Goal: Use online tool/utility: Utilize a website feature to perform a specific function

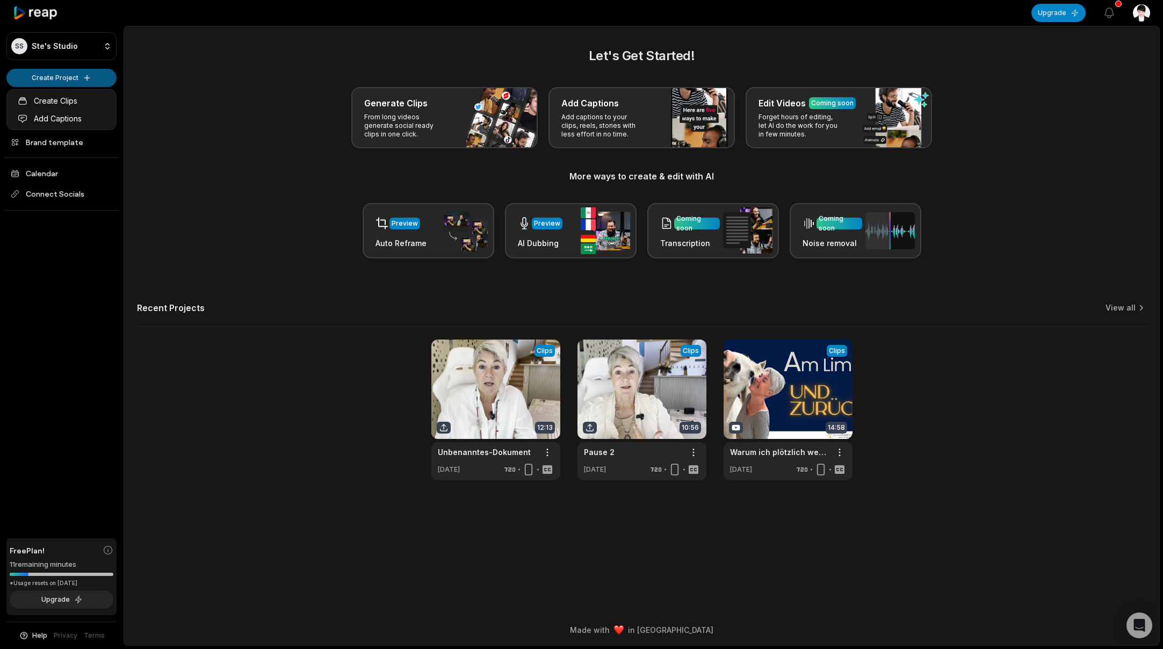
click at [77, 78] on html "SS Ste's Studio Create Project Home Projects Brand template Calendar Connect So…" at bounding box center [581, 324] width 1163 height 649
click at [75, 101] on link "Create Clips" at bounding box center [61, 101] width 105 height 18
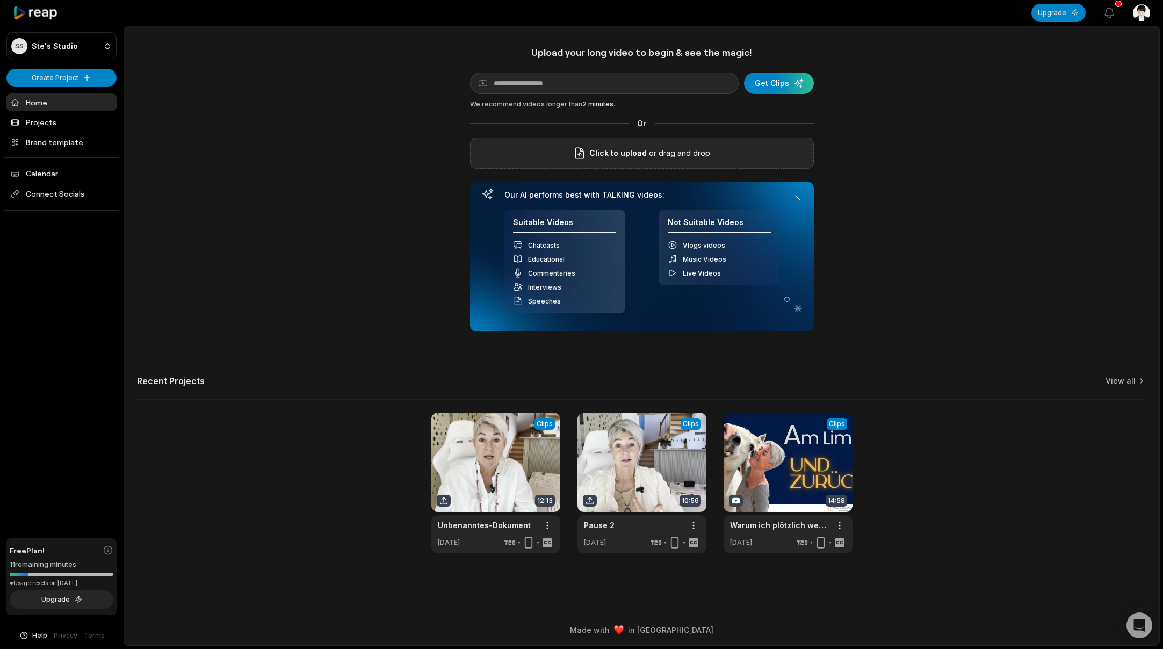
click at [646, 154] on p "or drag and drop" at bounding box center [677, 153] width 63 height 13
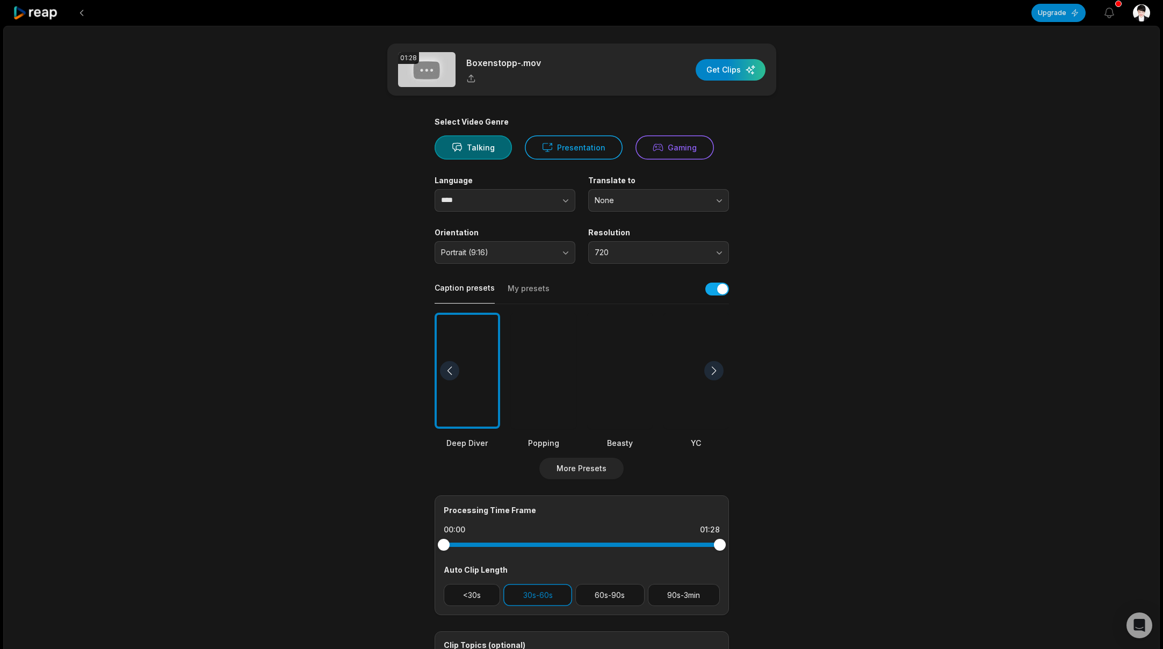
click at [574, 396] on div at bounding box center [544, 371] width 66 height 117
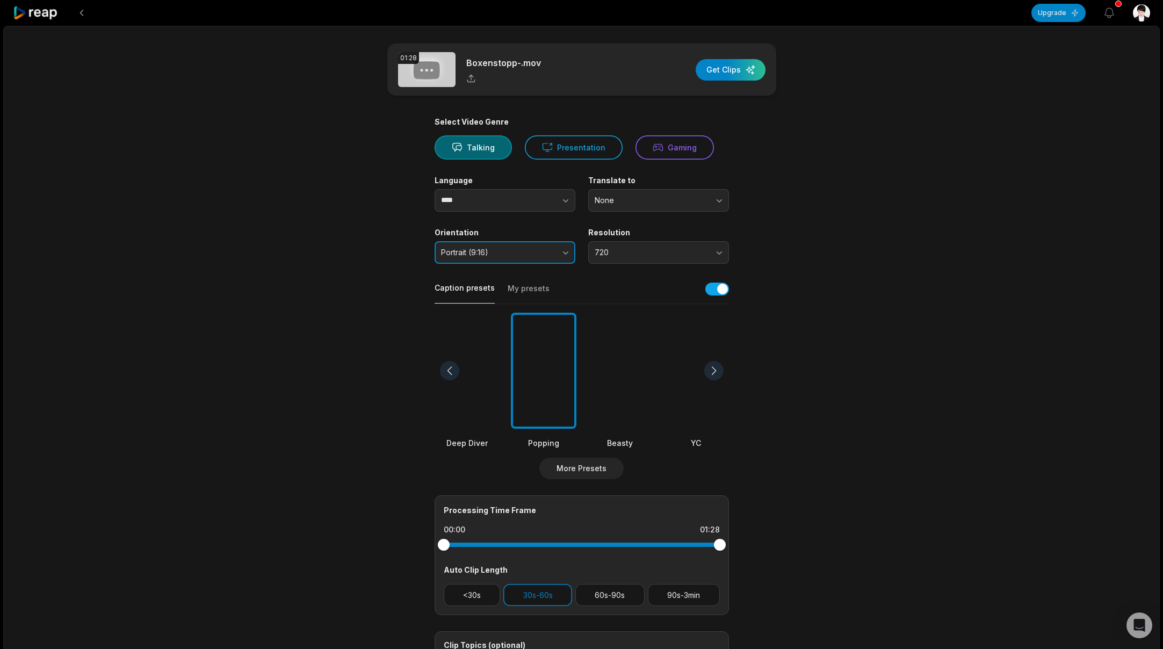
click at [519, 255] on span "Portrait (9:16)" at bounding box center [497, 253] width 113 height 10
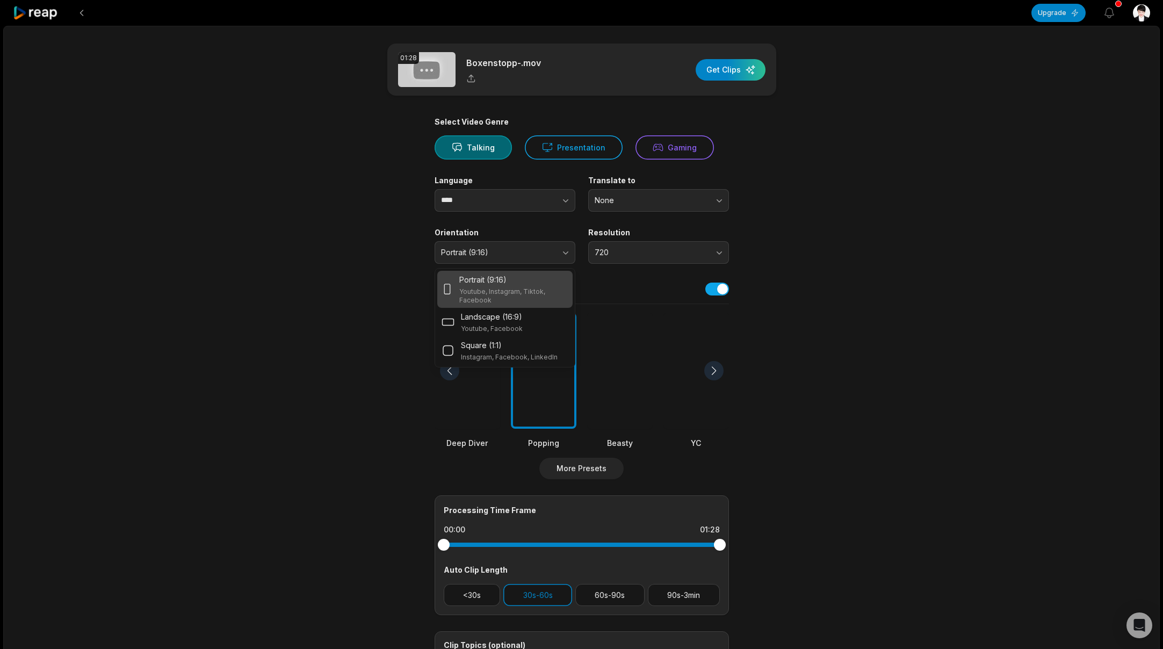
click at [510, 281] on div "Portrait (9:16)" at bounding box center [513, 279] width 108 height 11
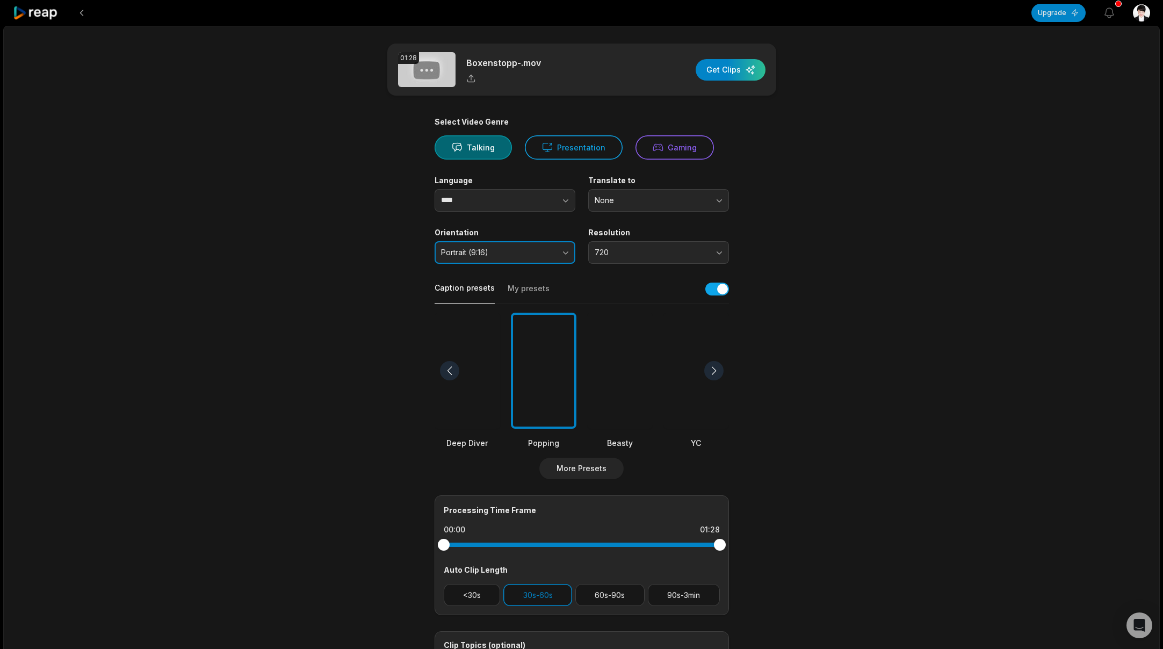
click at [521, 258] on button "Portrait (9:16)" at bounding box center [504, 252] width 141 height 23
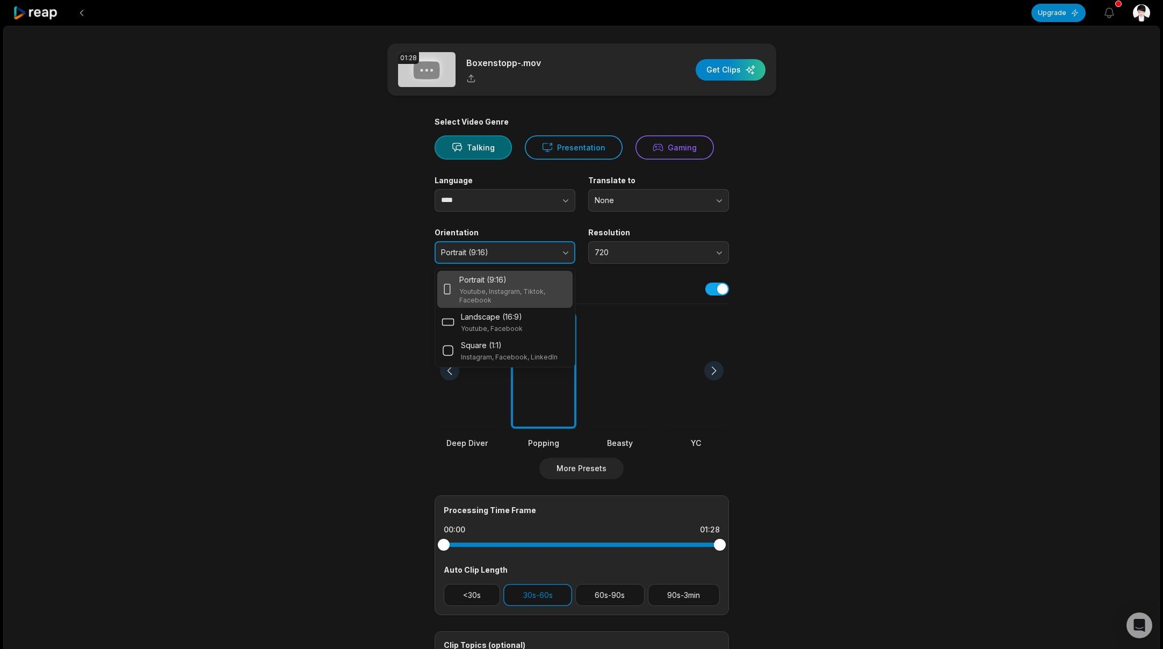
click at [521, 258] on button "Portrait (9:16)" at bounding box center [504, 252] width 141 height 23
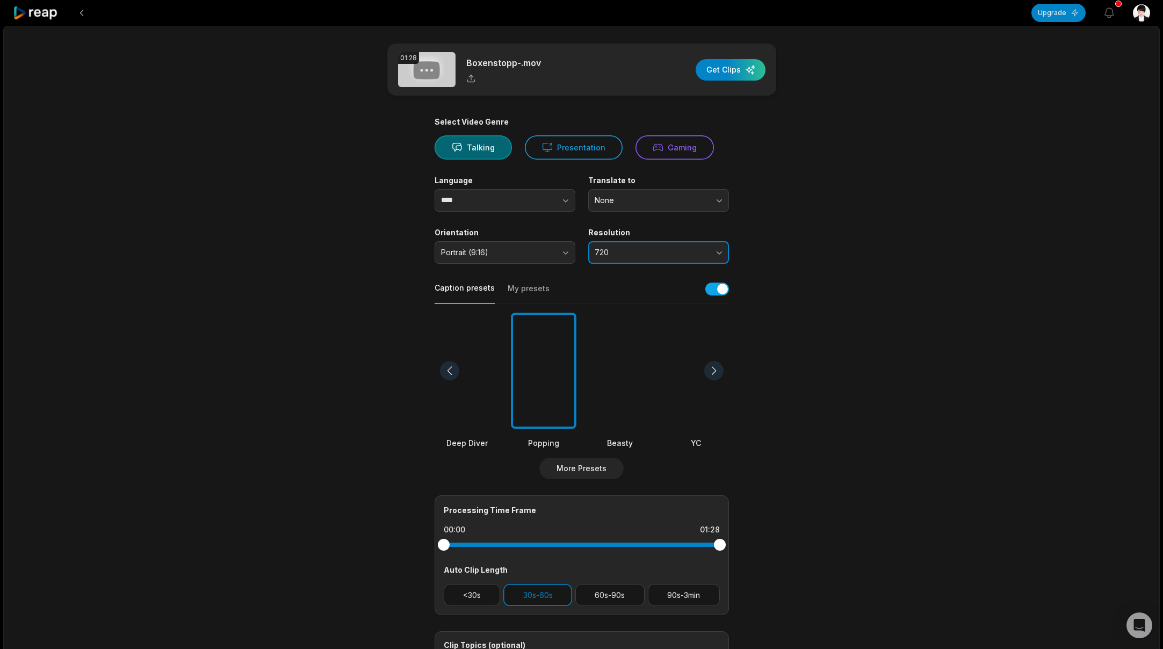
click at [626, 255] on span "720" at bounding box center [650, 253] width 113 height 10
click at [620, 301] on span "(Upgrade for this feature)" at bounding box center [656, 298] width 81 height 8
click at [612, 299] on p "1080 (Upgrade for this feature)" at bounding box center [658, 297] width 127 height 11
click at [611, 281] on p "720" at bounding box center [658, 279] width 127 height 11
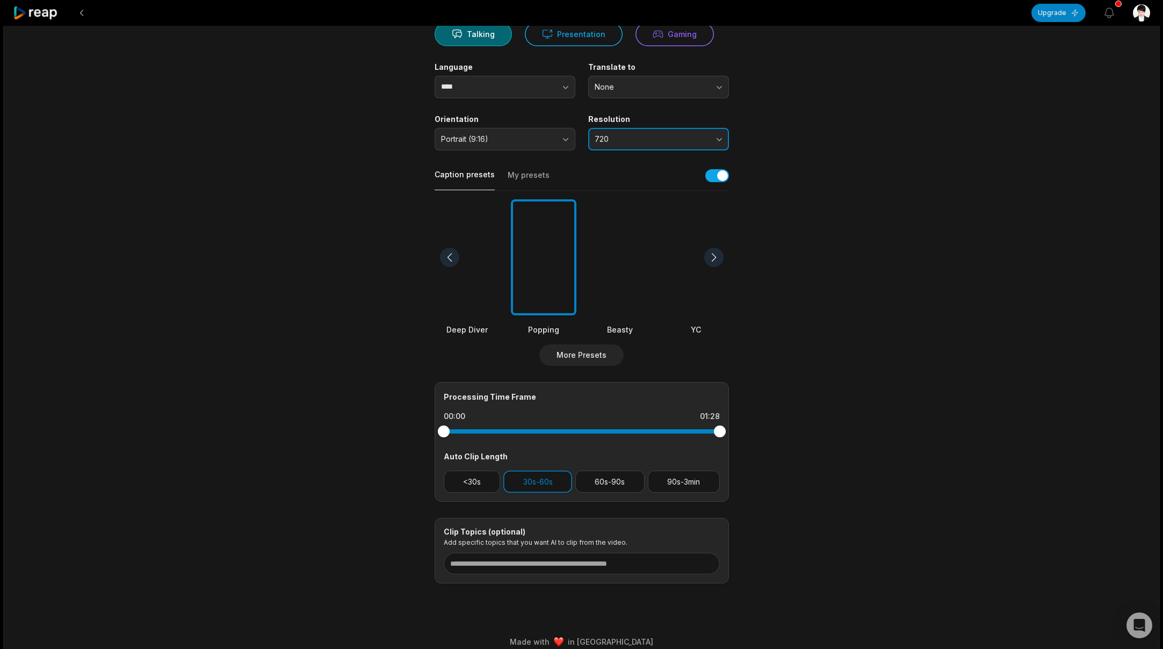
scroll to position [125, 0]
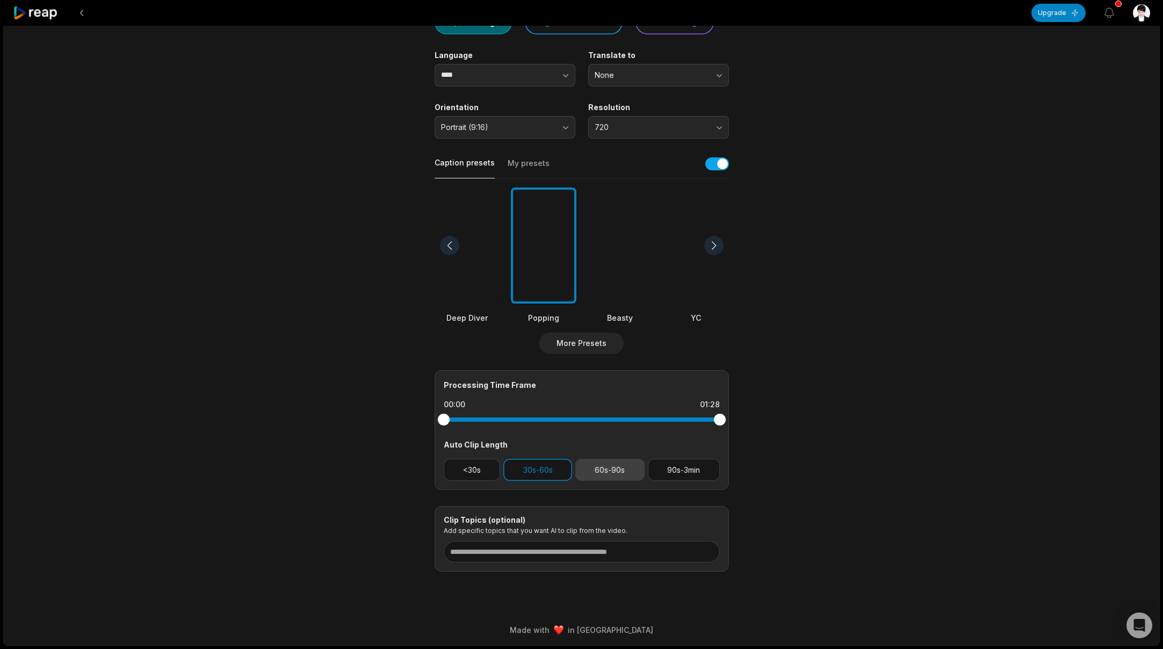
click at [611, 467] on div "<30s 30s-60s 60s-90s 90s-3min" at bounding box center [582, 470] width 276 height 22
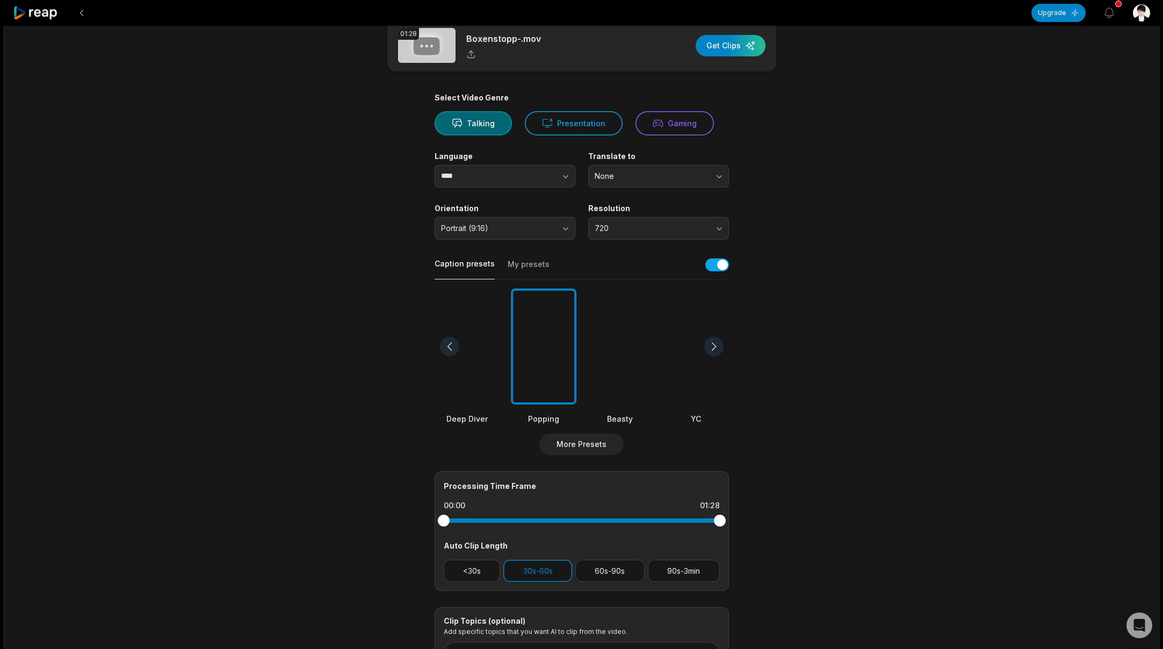
scroll to position [20, 0]
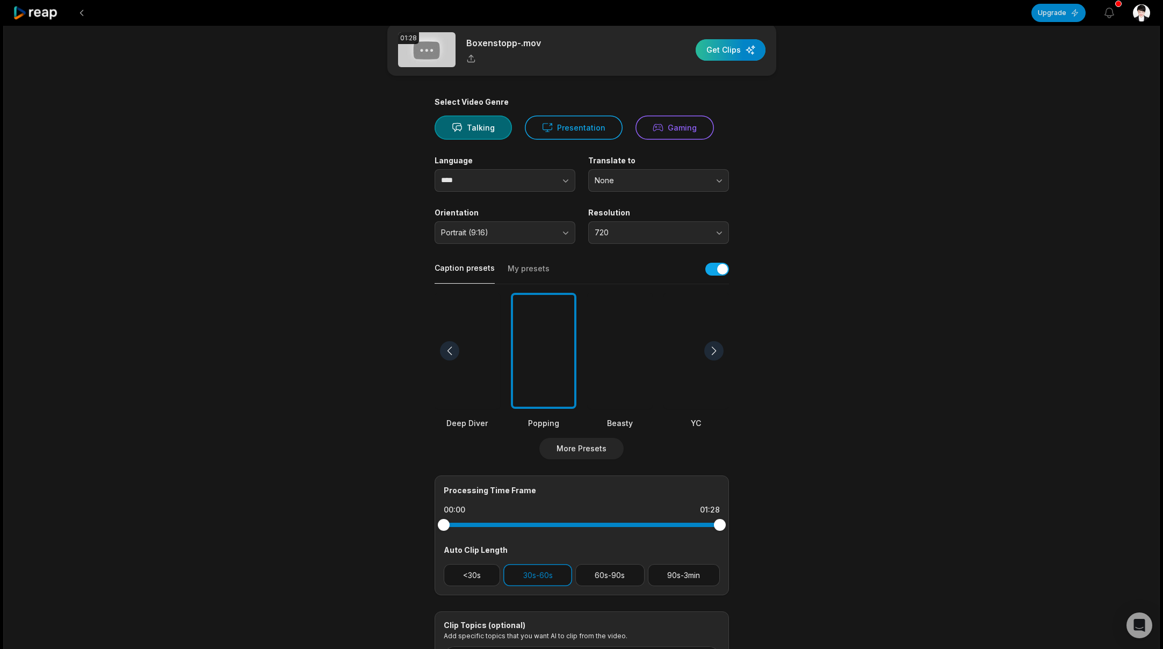
click at [733, 52] on div "button" at bounding box center [730, 49] width 70 height 21
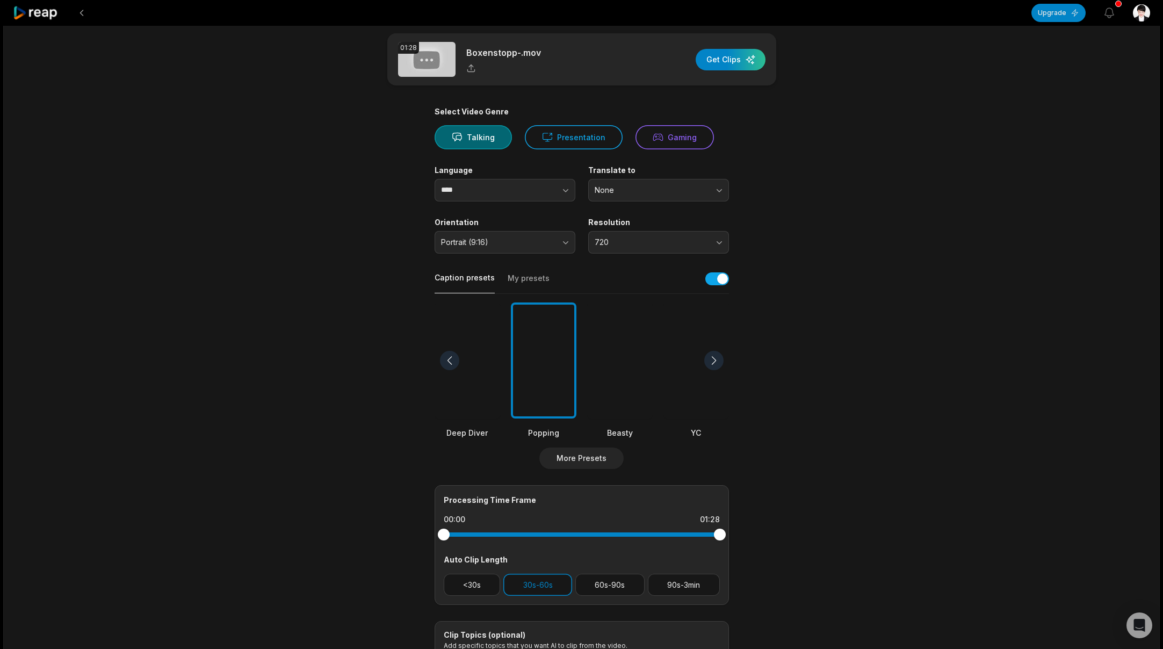
scroll to position [0, 0]
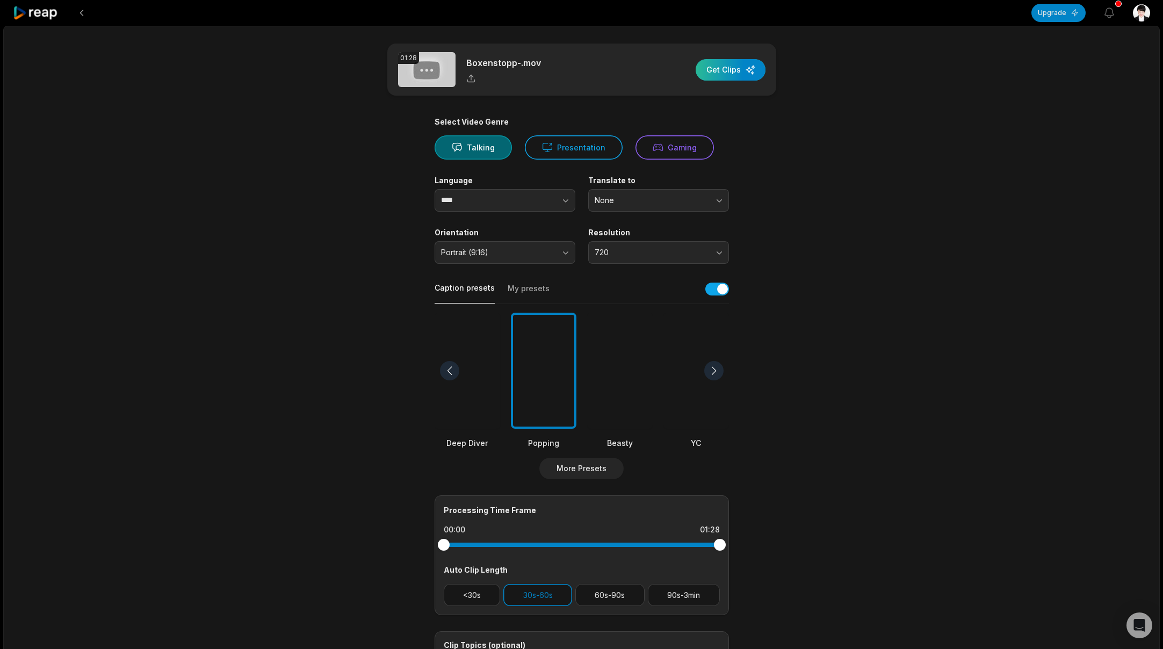
click at [740, 74] on div "button" at bounding box center [730, 69] width 70 height 21
click at [544, 151] on icon at bounding box center [546, 147] width 9 height 8
click at [488, 151] on button "Talking" at bounding box center [472, 147] width 77 height 24
click at [537, 149] on button "Presentation" at bounding box center [574, 147] width 98 height 24
click at [728, 76] on div "button" at bounding box center [730, 69] width 70 height 21
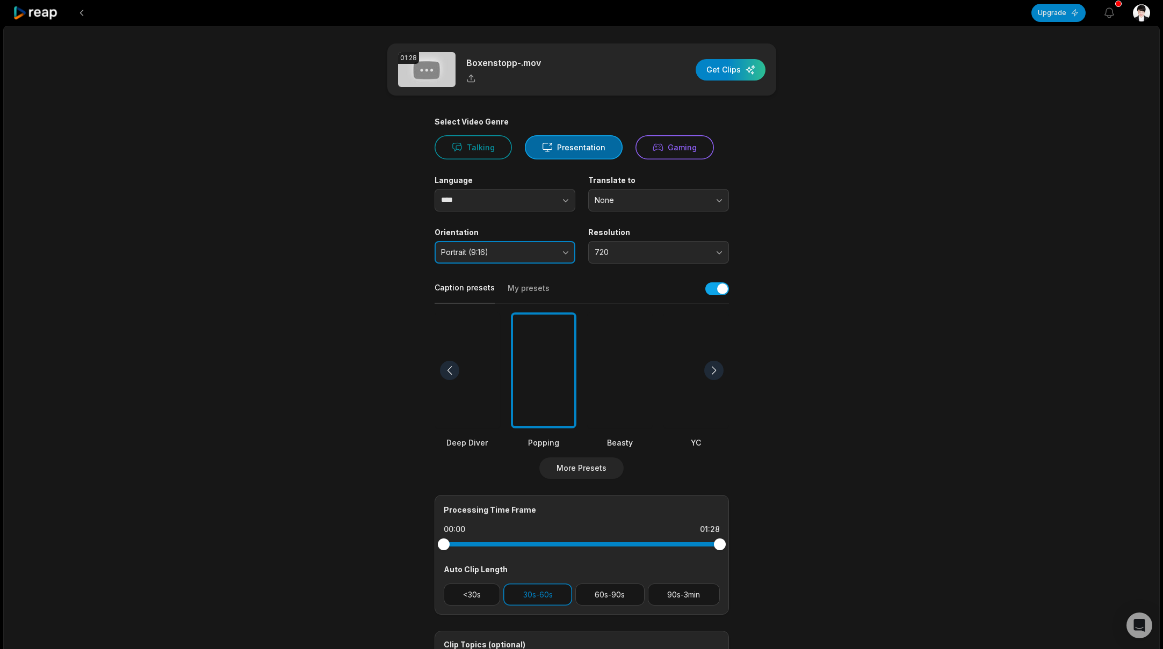
click at [557, 253] on button "Portrait (9:16)" at bounding box center [504, 252] width 141 height 23
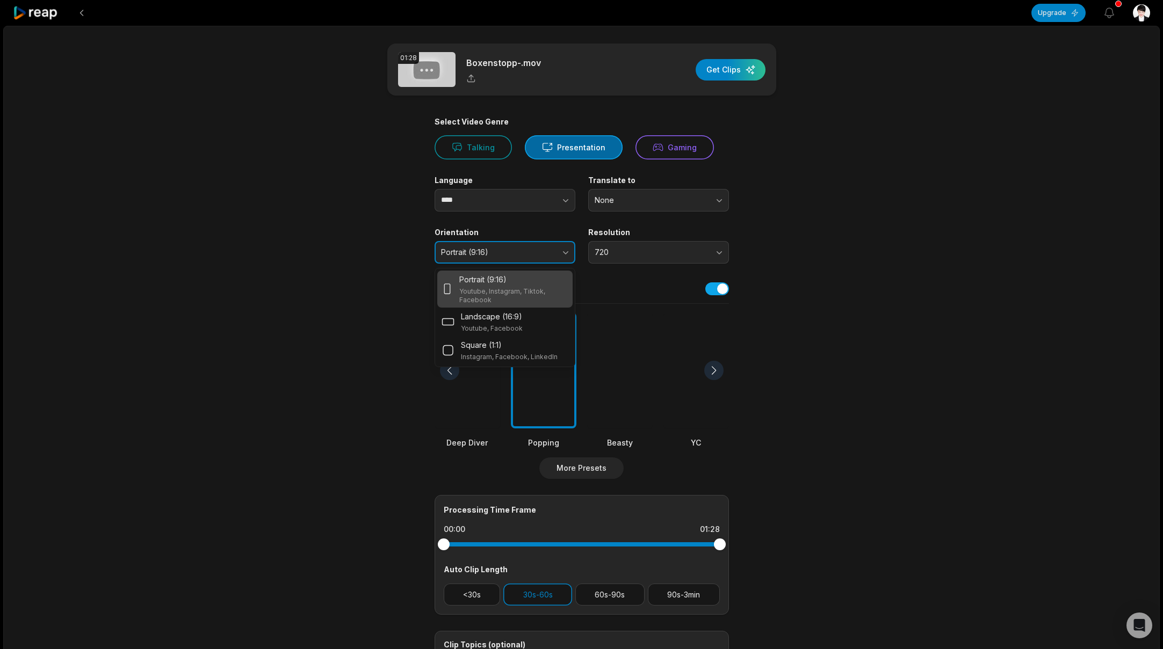
drag, startPoint x: 560, startPoint y: 253, endPoint x: 644, endPoint y: 222, distance: 89.7
click at [561, 252] on button "Portrait (9:16)" at bounding box center [504, 252] width 141 height 23
